Goal: Information Seeking & Learning: Learn about a topic

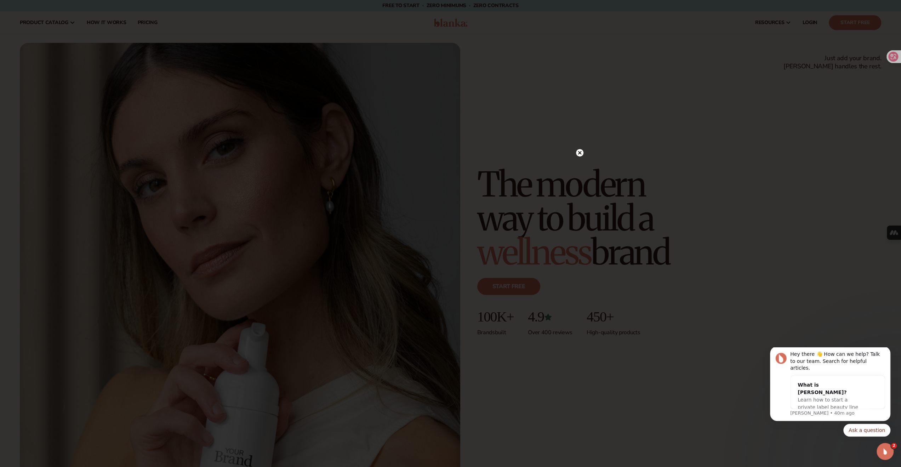
click at [580, 151] on circle at bounding box center [579, 152] width 7 height 7
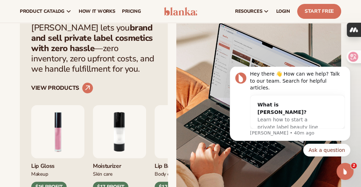
scroll to position [213, 0]
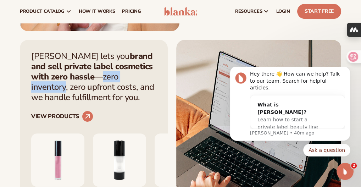
drag, startPoint x: 83, startPoint y: 78, endPoint x: 134, endPoint y: 78, distance: 51.4
click at [134, 78] on p "[PERSON_NAME] lets you brand and sell private label cosmetics with zero hassle …" at bounding box center [93, 76] width 125 height 51
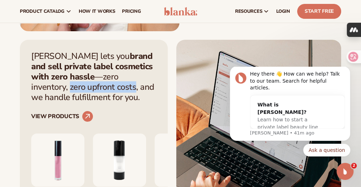
drag, startPoint x: 139, startPoint y: 77, endPoint x: 79, endPoint y: 91, distance: 61.5
click at [79, 91] on p "[PERSON_NAME] lets you brand and sell private label cosmetics with zero hassle …" at bounding box center [93, 76] width 125 height 51
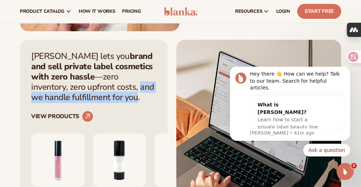
drag, startPoint x: 84, startPoint y: 88, endPoint x: 97, endPoint y: 99, distance: 16.9
click at [97, 99] on p "[PERSON_NAME] lets you brand and sell private label cosmetics with zero hassle …" at bounding box center [93, 76] width 125 height 51
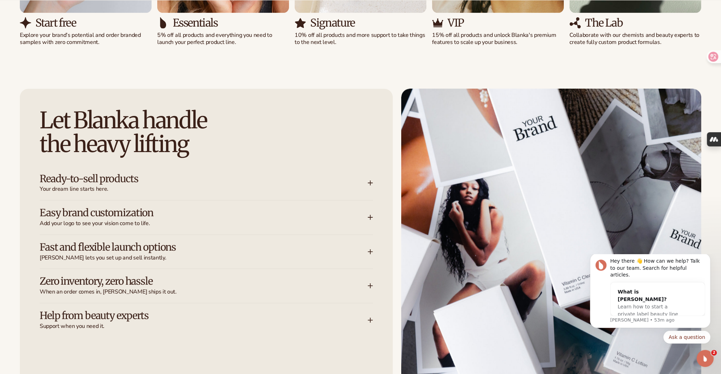
scroll to position [982, 0]
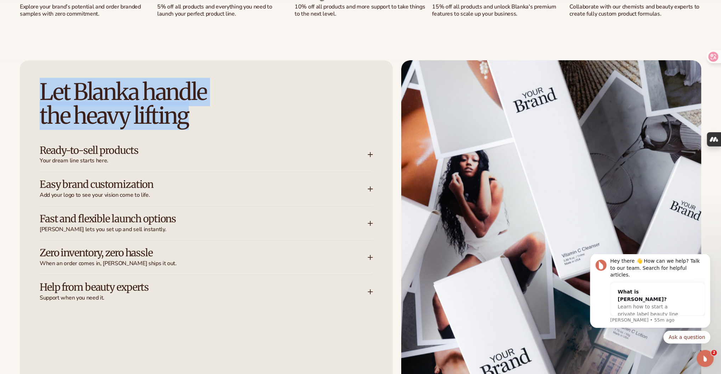
drag, startPoint x: 195, startPoint y: 117, endPoint x: 44, endPoint y: 90, distance: 152.8
click at [44, 90] on h2 "Let [PERSON_NAME] handle the heavy lifting" at bounding box center [206, 103] width 333 height 47
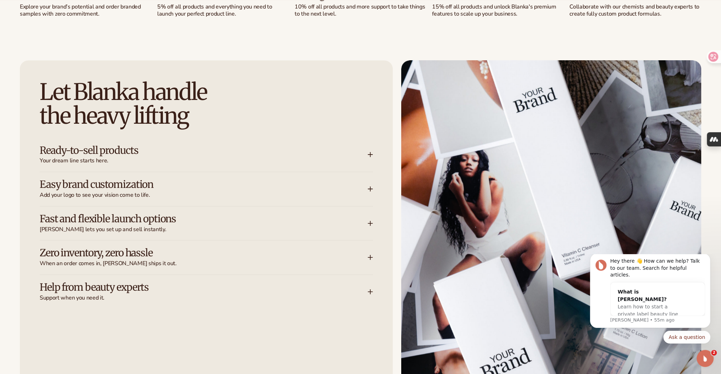
click at [371, 154] on icon at bounding box center [370, 154] width 5 height 0
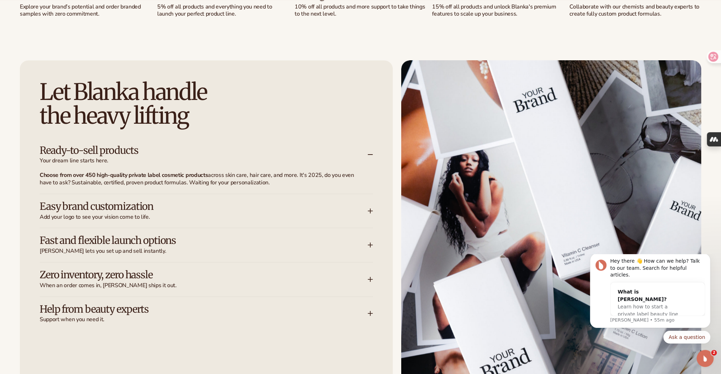
click at [368, 154] on icon at bounding box center [370, 154] width 5 height 0
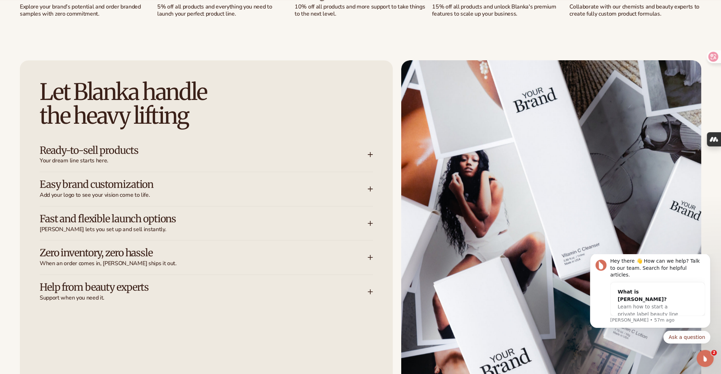
click at [368, 257] on icon at bounding box center [370, 257] width 5 height 0
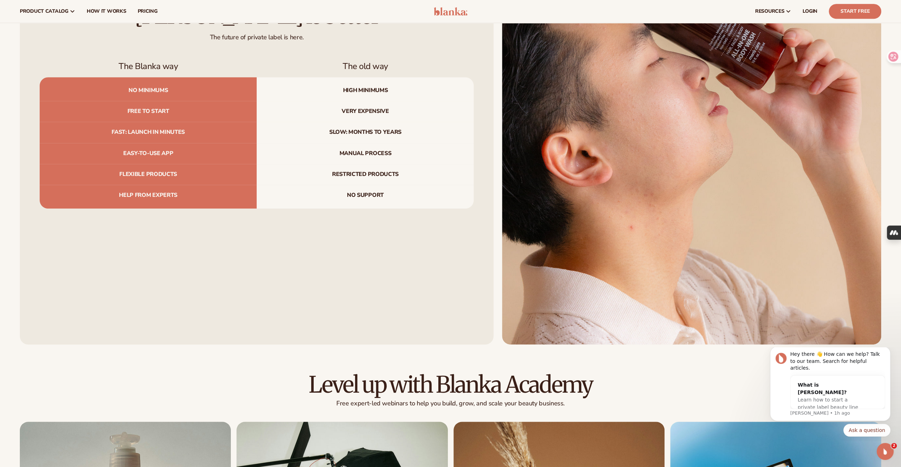
scroll to position [3144, 0]
